Goal: Find specific page/section: Find specific page/section

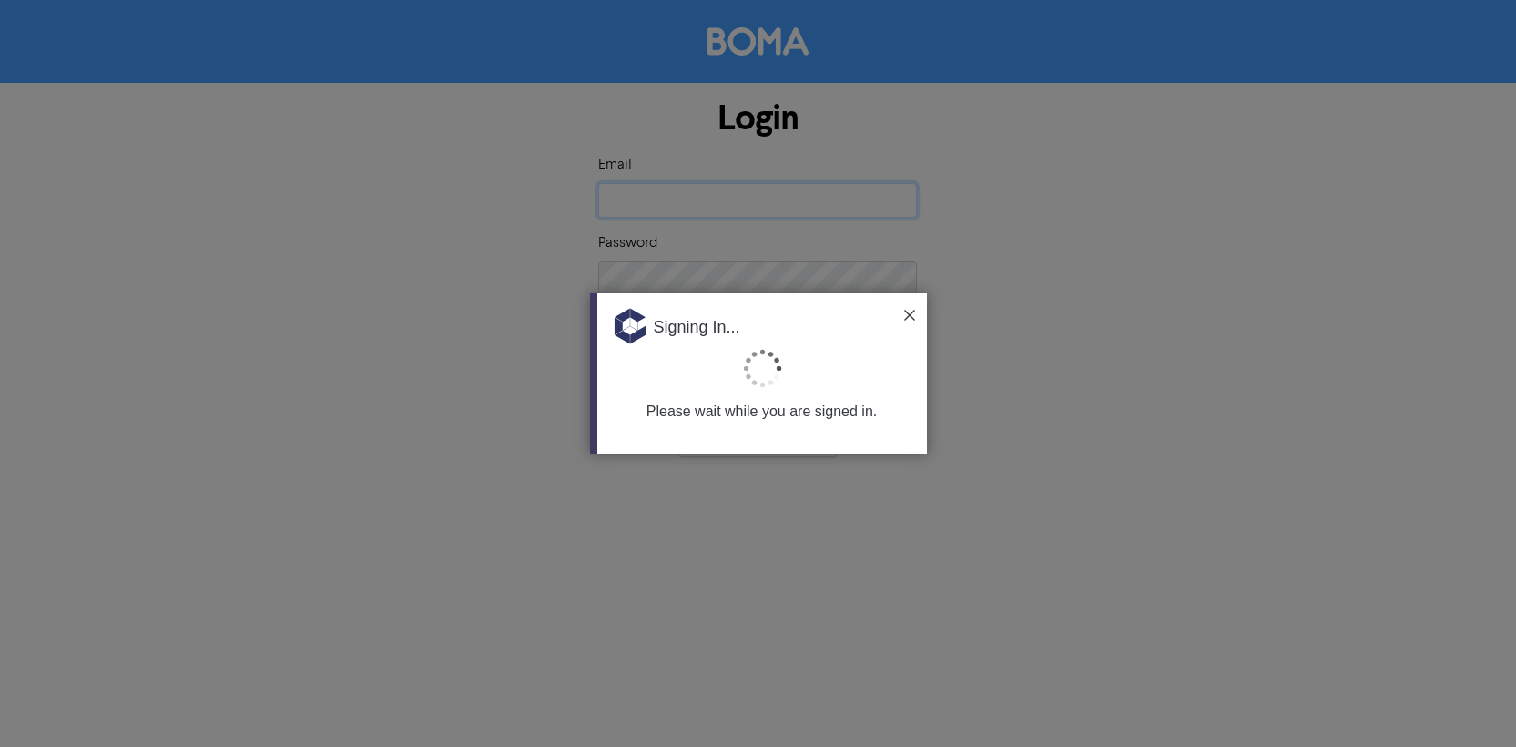
type input "[EMAIL_ADDRESS][DOMAIN_NAME]"
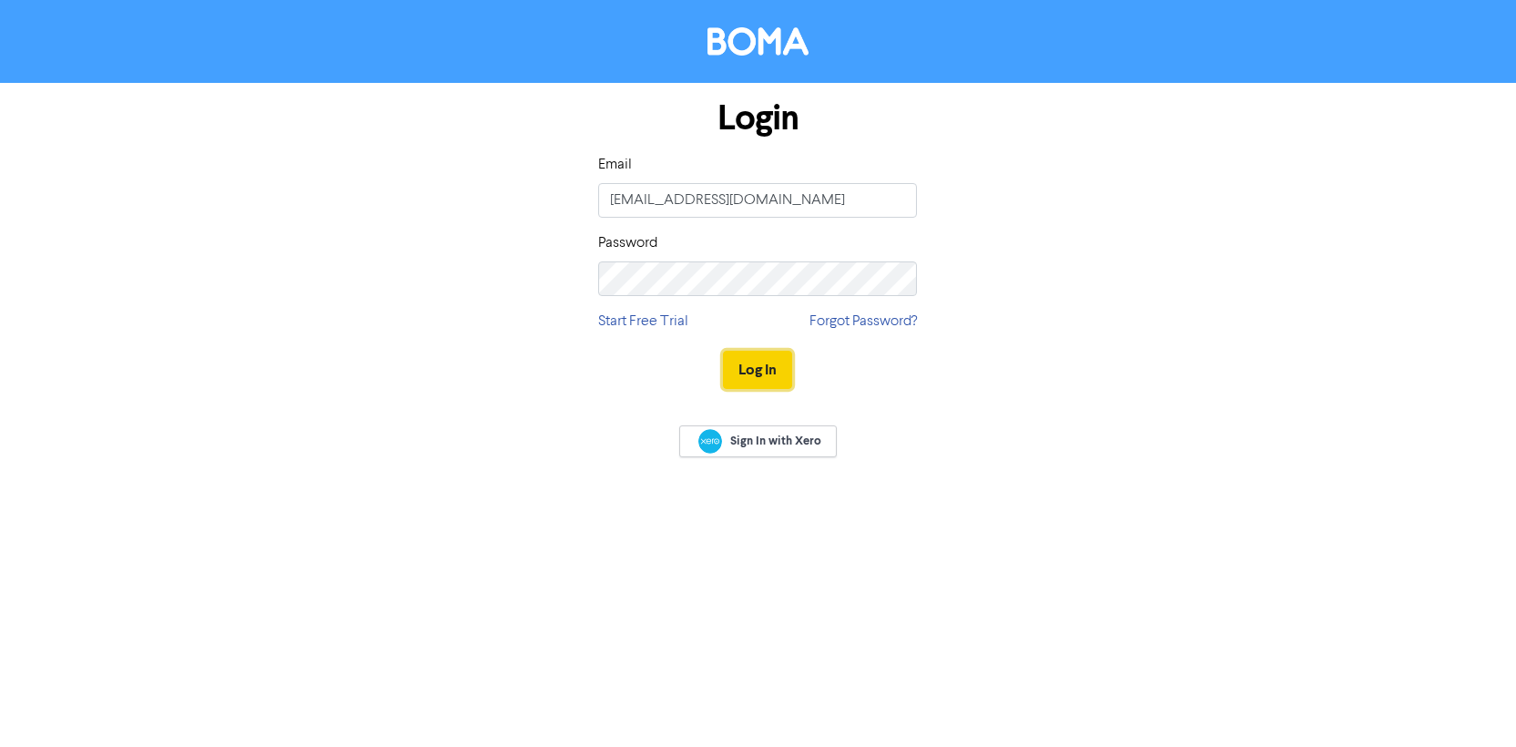
click at [752, 371] on button "Log In" at bounding box center [757, 370] width 69 height 38
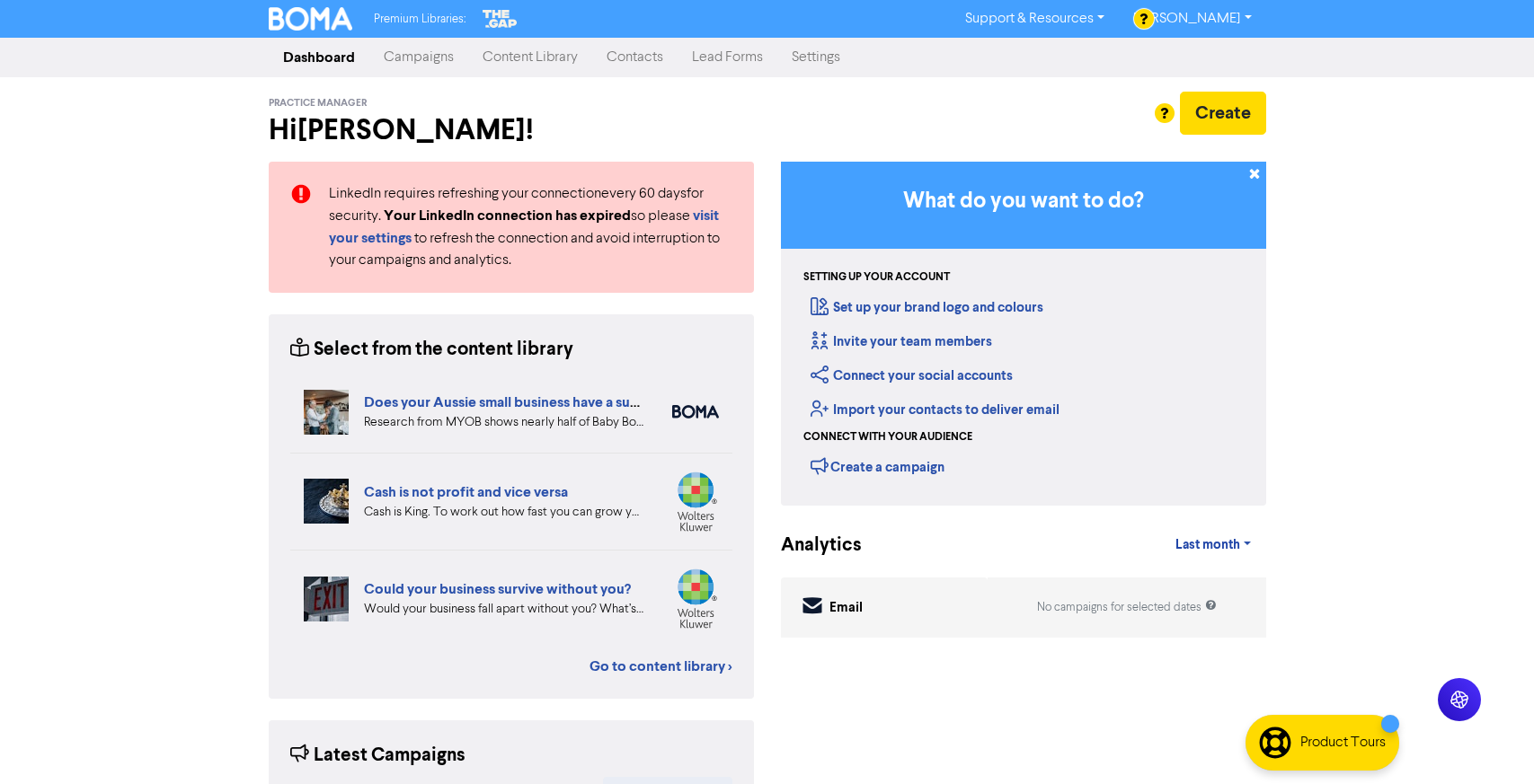
click at [518, 58] on link "Content Library" at bounding box center [530, 57] width 124 height 36
